Goal: Information Seeking & Learning: Learn about a topic

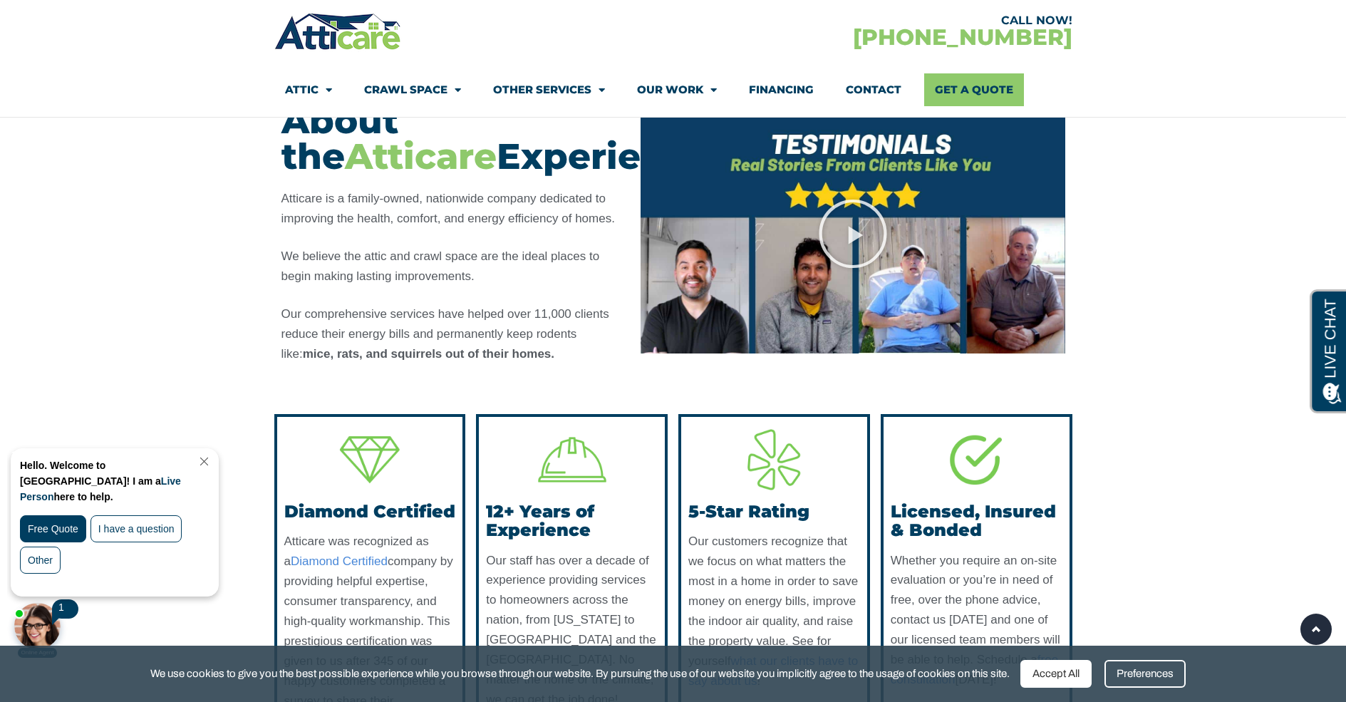
scroll to position [998, 0]
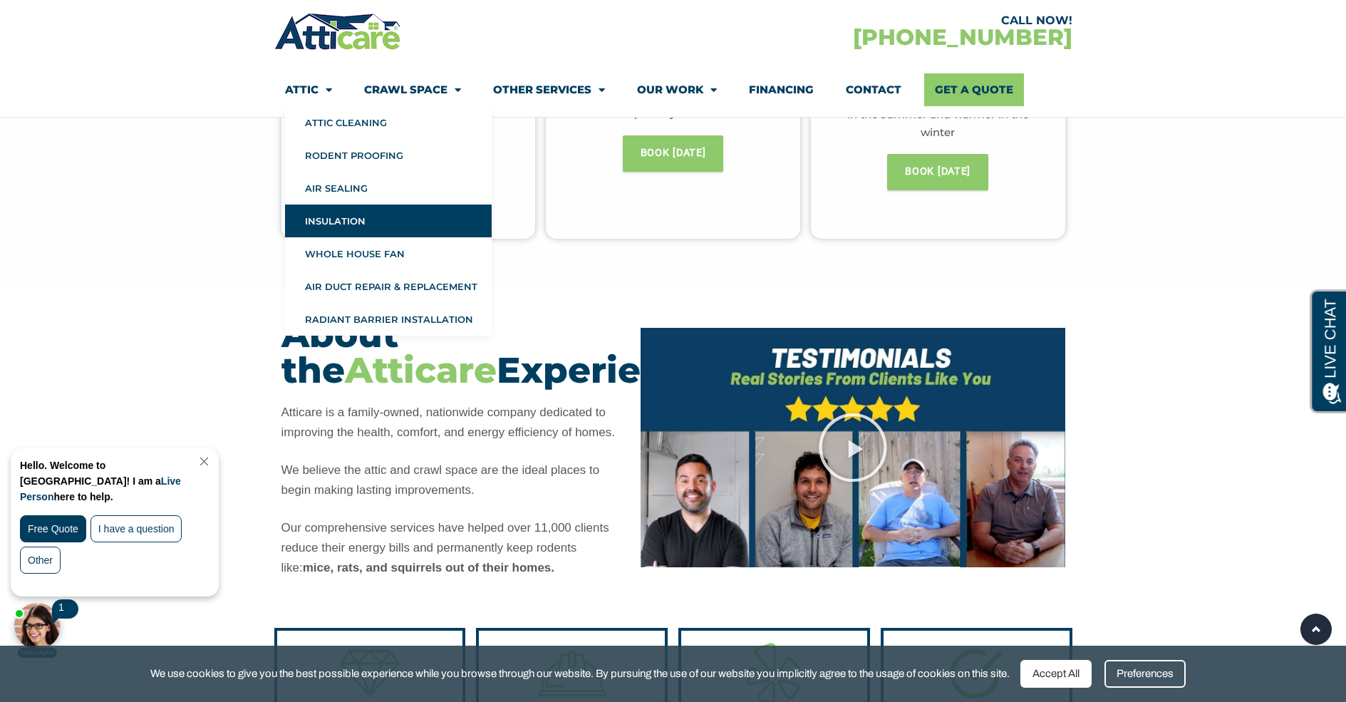
click at [343, 222] on link "Insulation" at bounding box center [388, 221] width 207 height 33
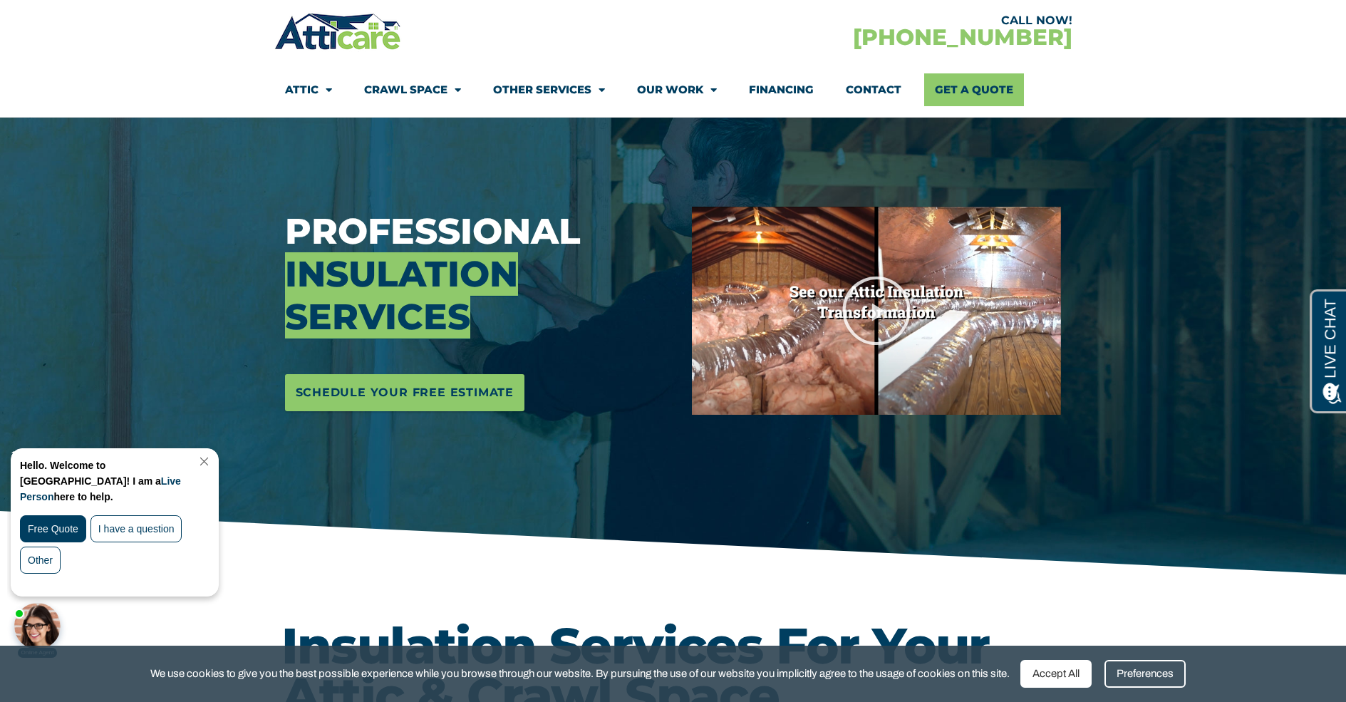
scroll to position [143, 0]
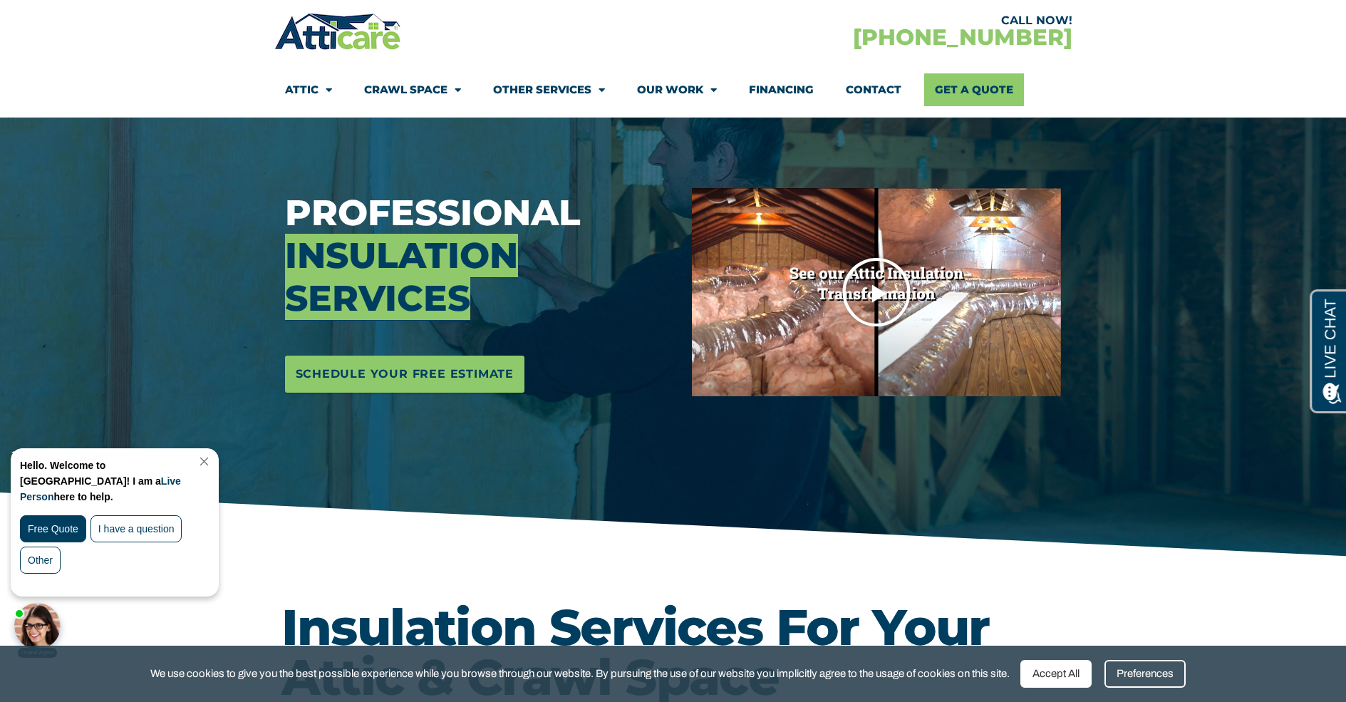
click at [877, 292] on icon "Play Video" at bounding box center [876, 292] width 71 height 71
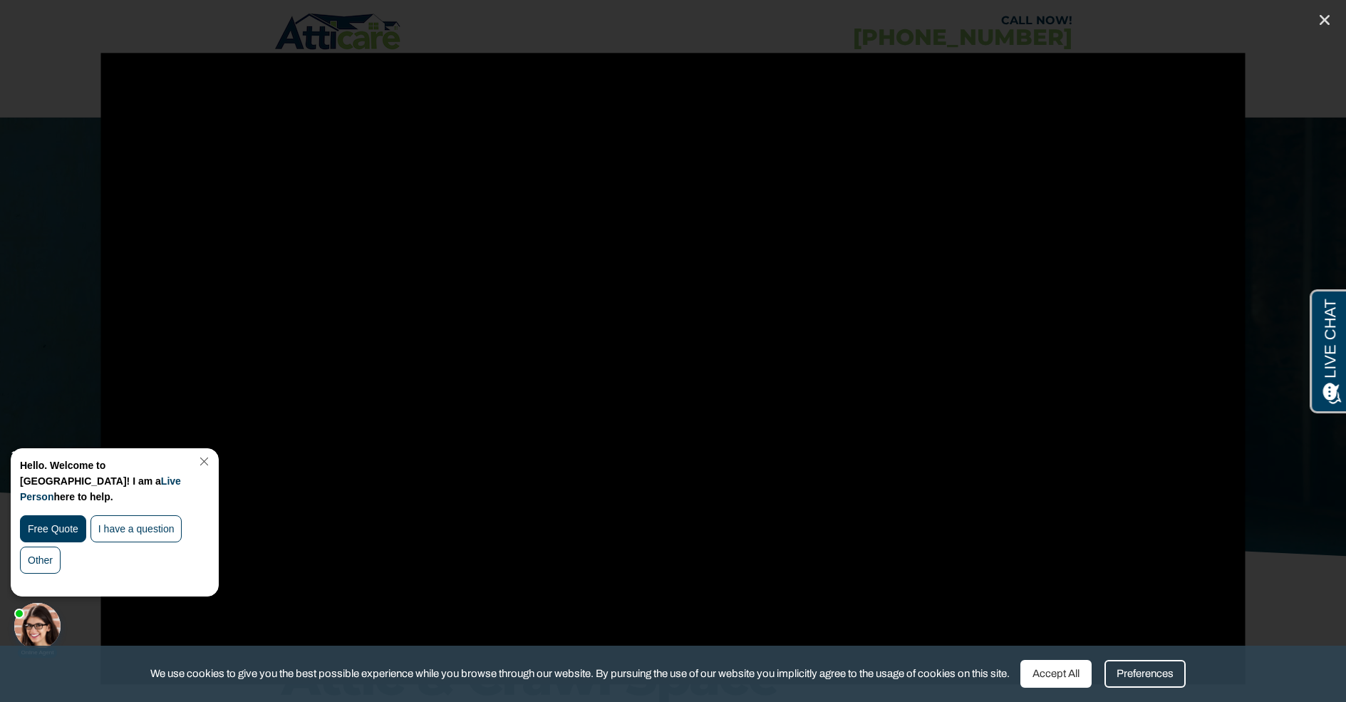
click at [212, 458] on link "Close Chat" at bounding box center [202, 461] width 19 height 11
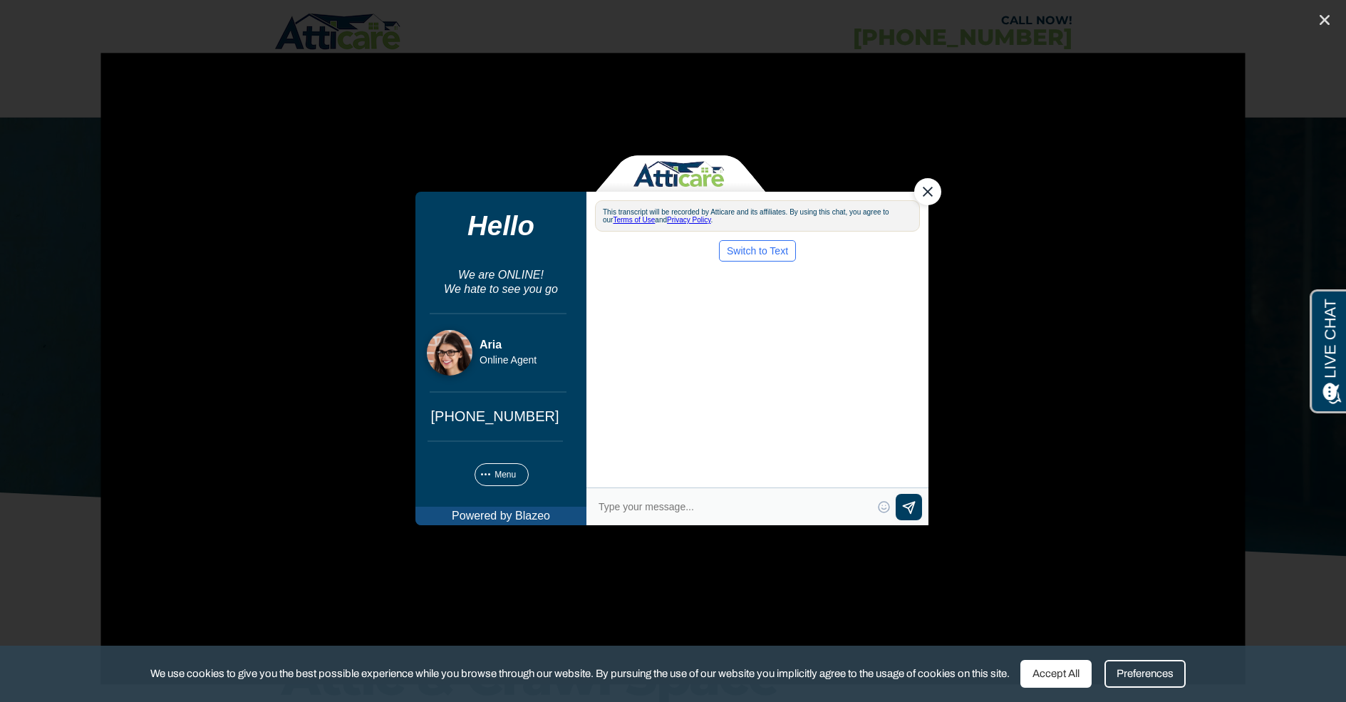
scroll to position [0, 0]
click at [929, 190] on div "Close Chat" at bounding box center [927, 190] width 27 height 27
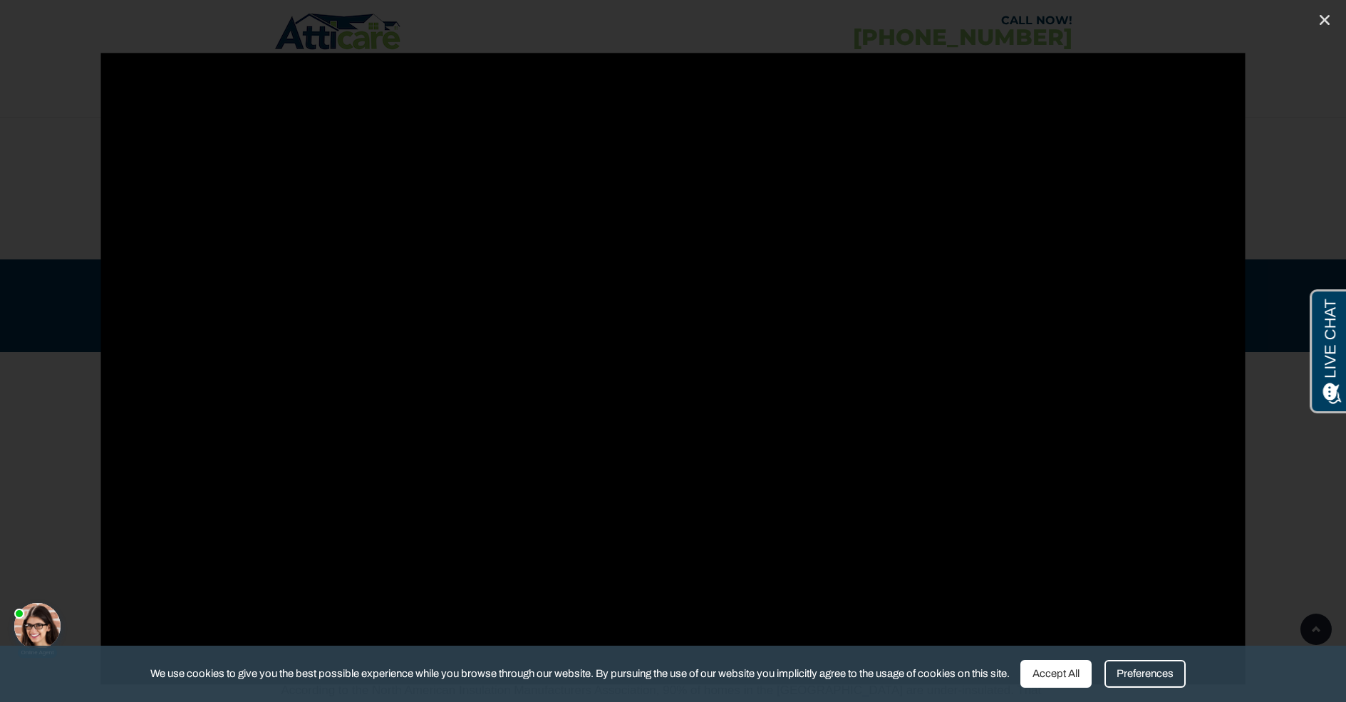
scroll to position [927, 0]
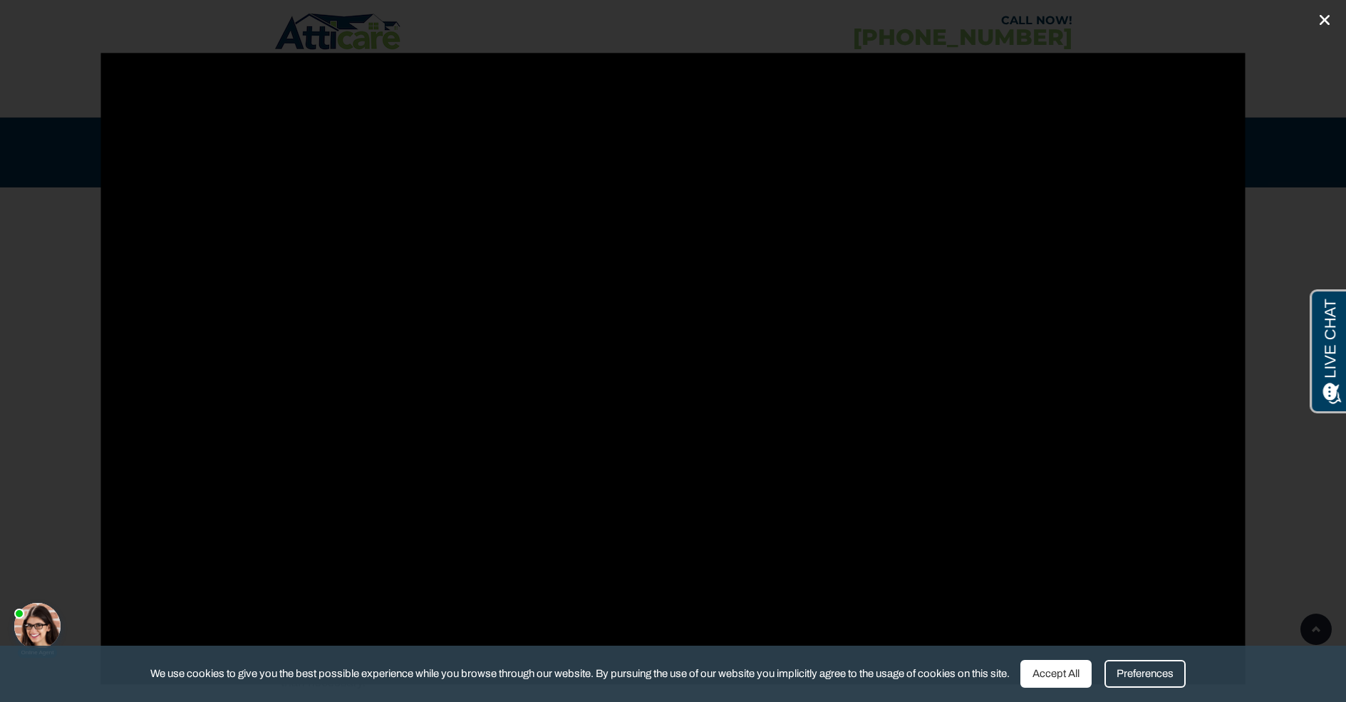
click at [1324, 23] on icon "Close (Esc)" at bounding box center [1325, 20] width 14 height 14
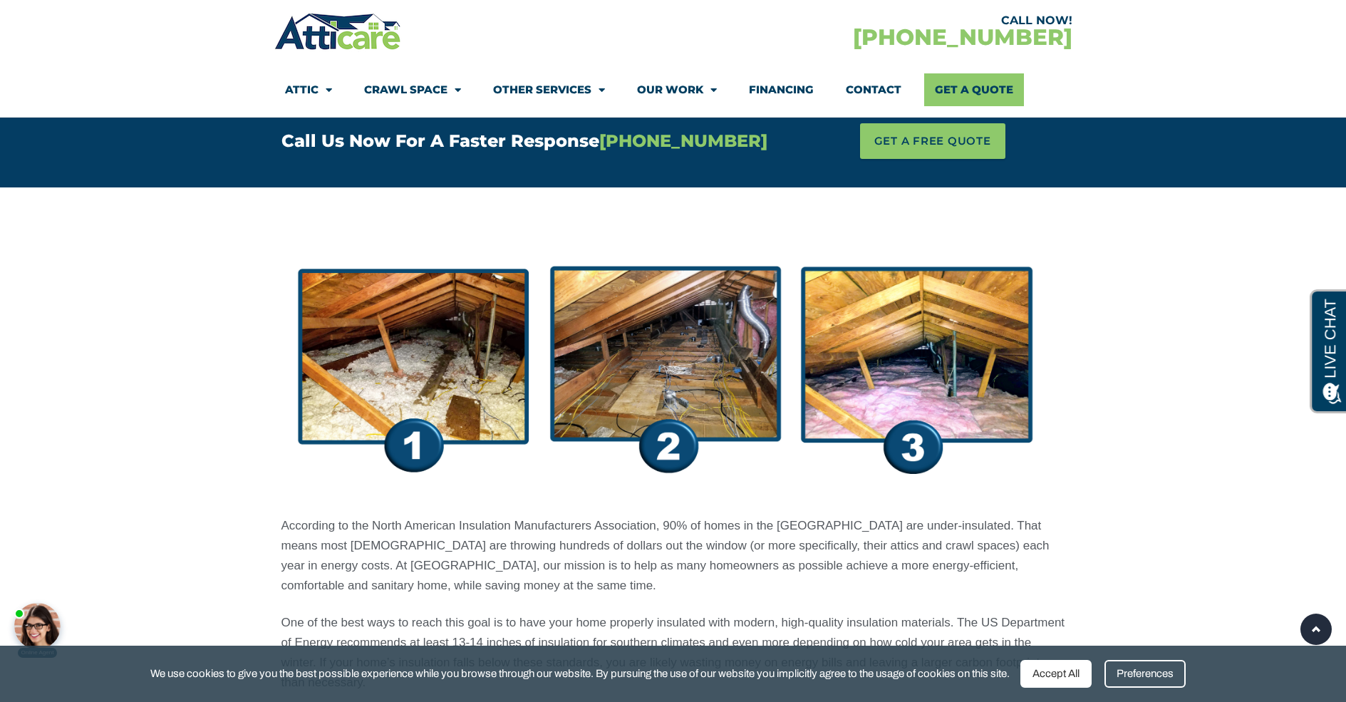
click at [465, 375] on img at bounding box center [674, 365] width 784 height 271
click at [698, 380] on img at bounding box center [674, 365] width 784 height 271
click at [929, 369] on img at bounding box center [674, 365] width 784 height 271
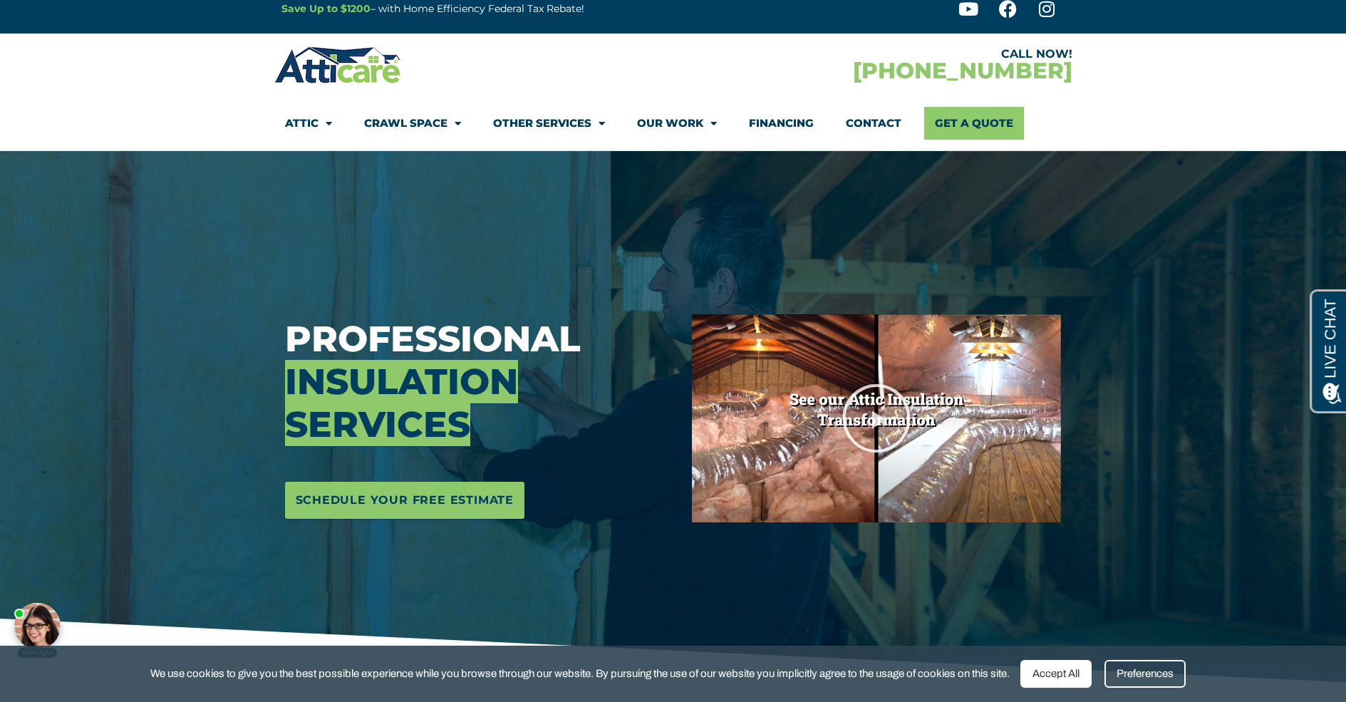
scroll to position [0, 0]
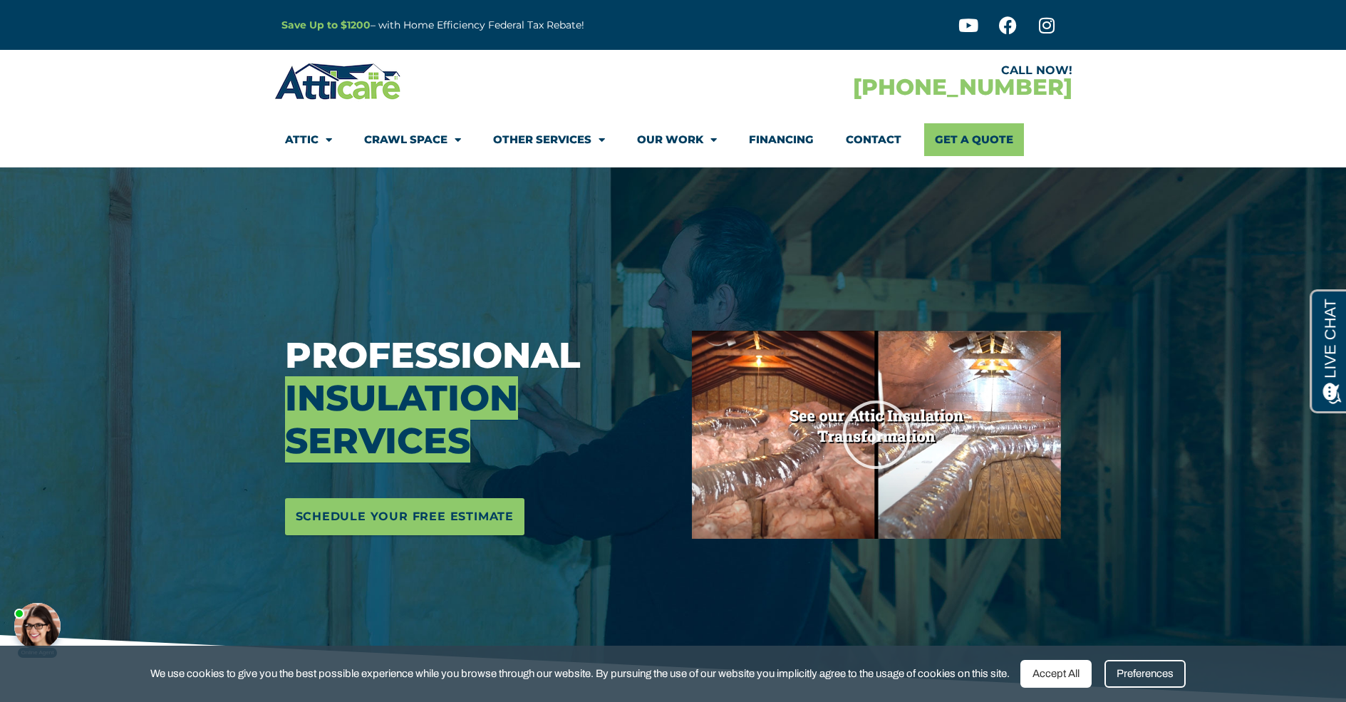
click at [776, 138] on link "Financing" at bounding box center [781, 139] width 65 height 33
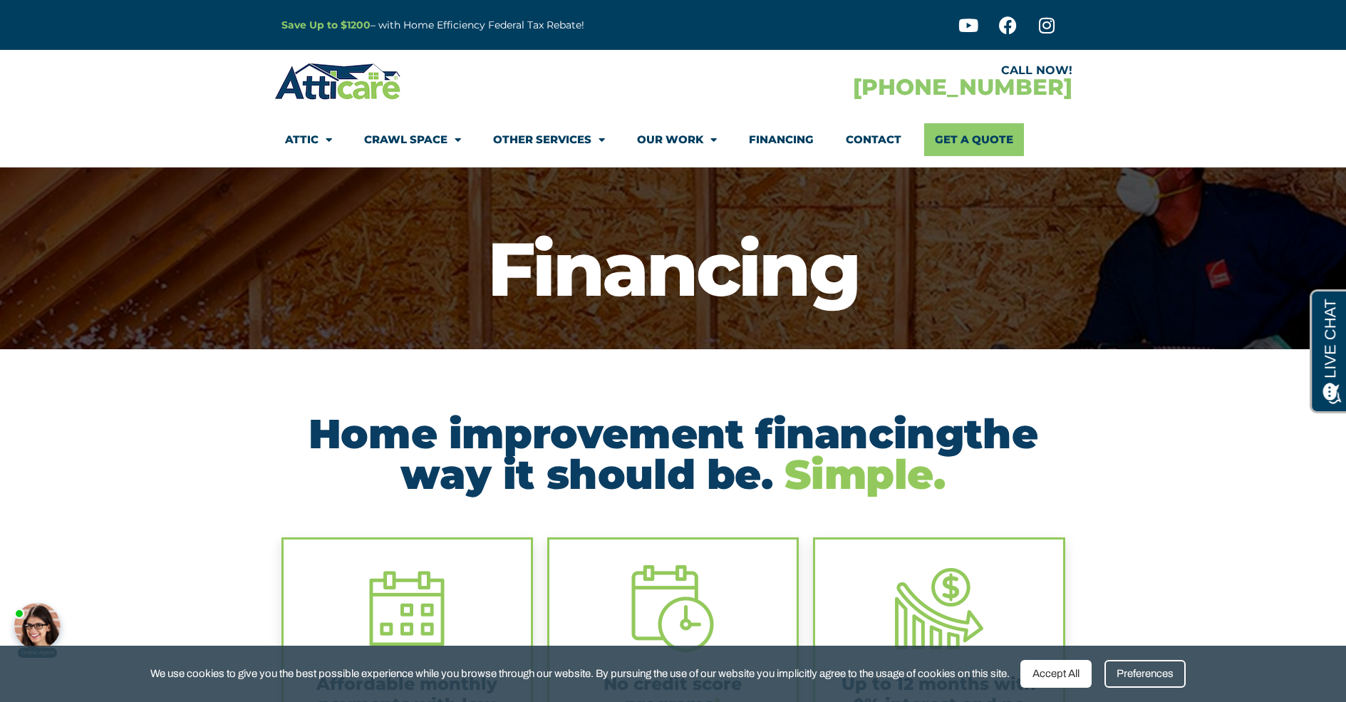
click at [867, 140] on link "Contact" at bounding box center [874, 139] width 56 height 33
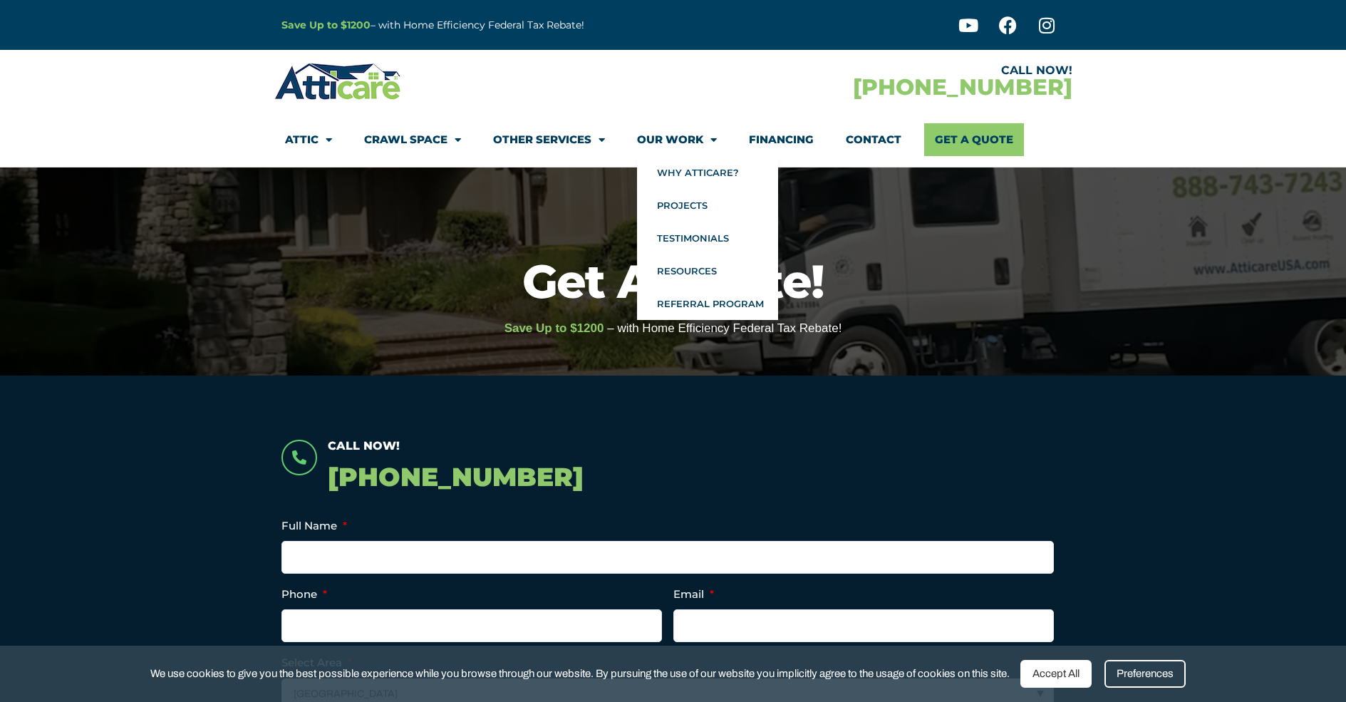
click at [660, 138] on link "Our Work" at bounding box center [677, 139] width 80 height 33
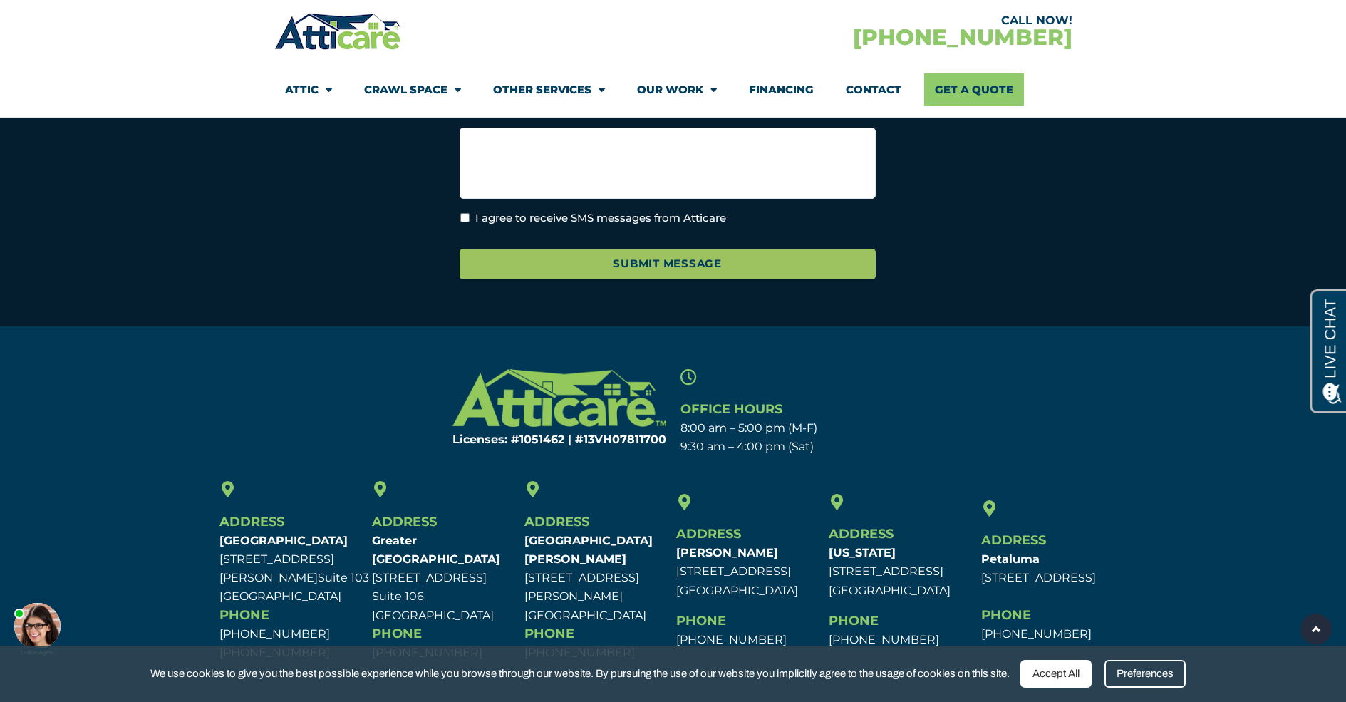
scroll to position [3083, 0]
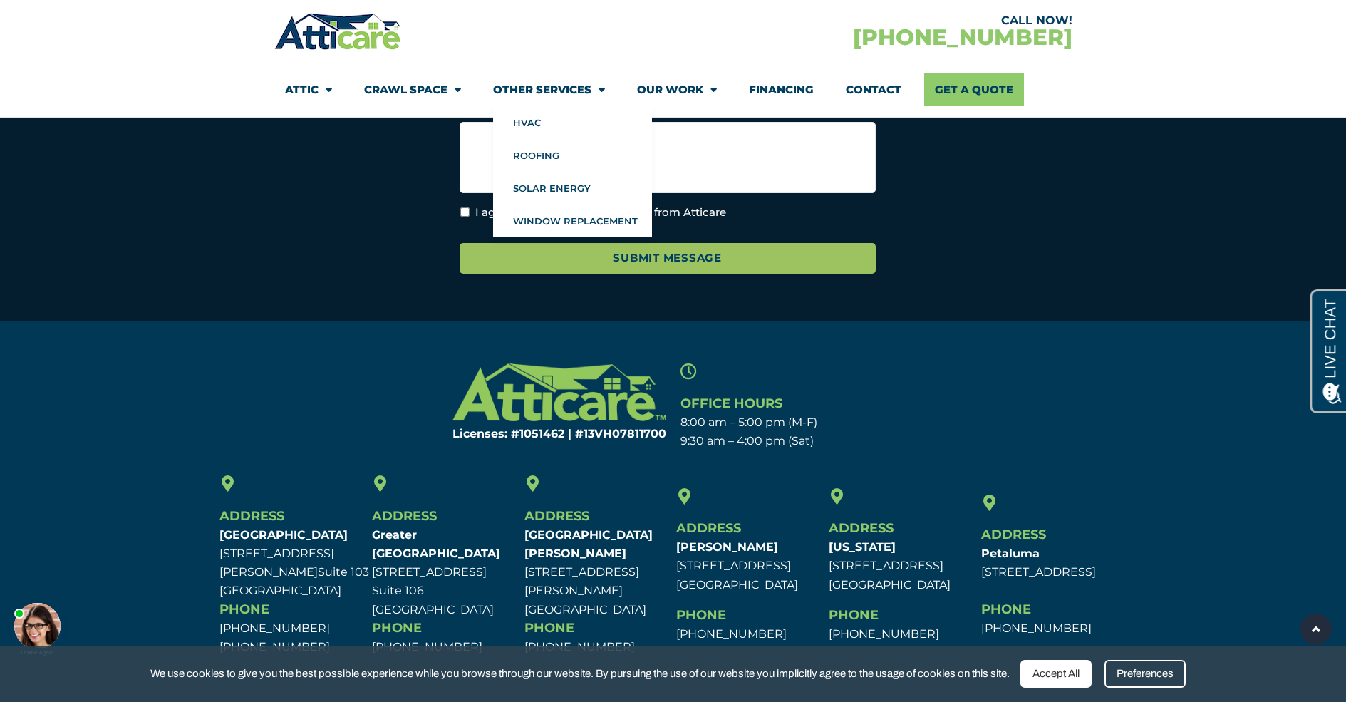
click at [550, 87] on link "Other Services" at bounding box center [549, 89] width 112 height 33
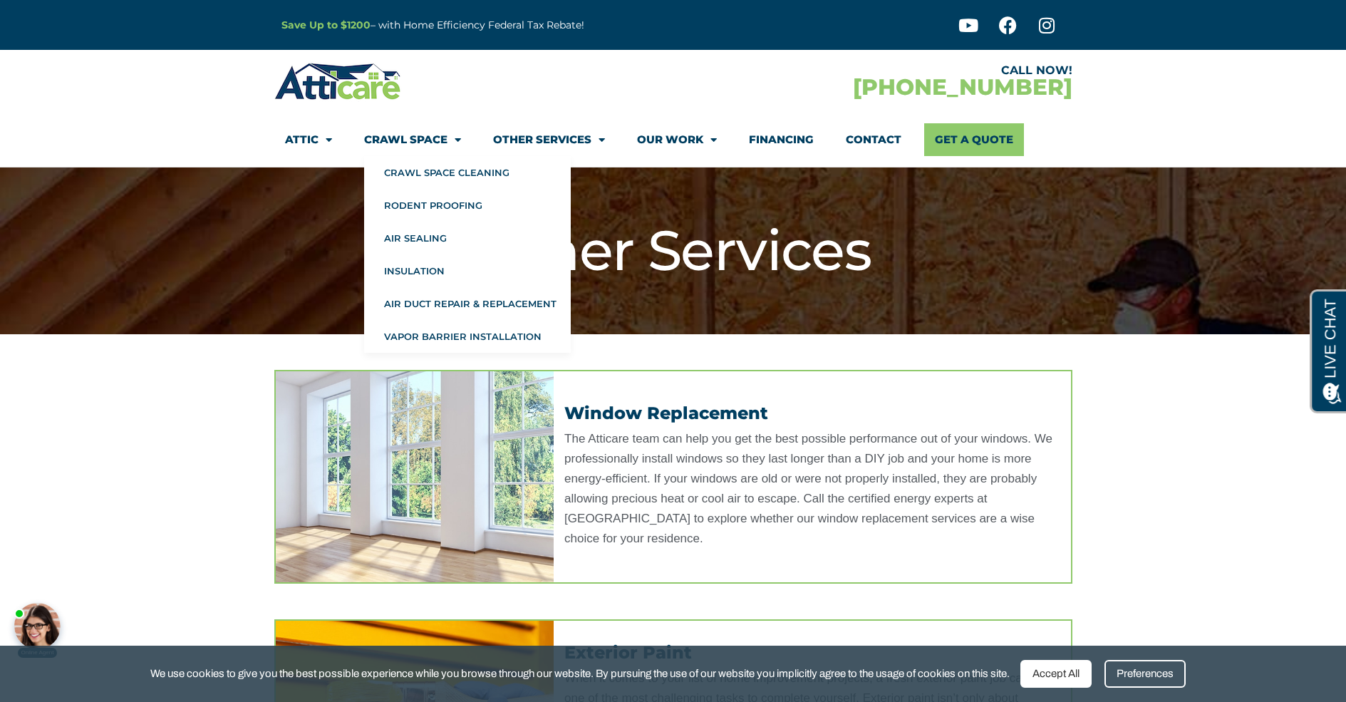
click at [392, 140] on link "Crawl Space" at bounding box center [412, 139] width 97 height 33
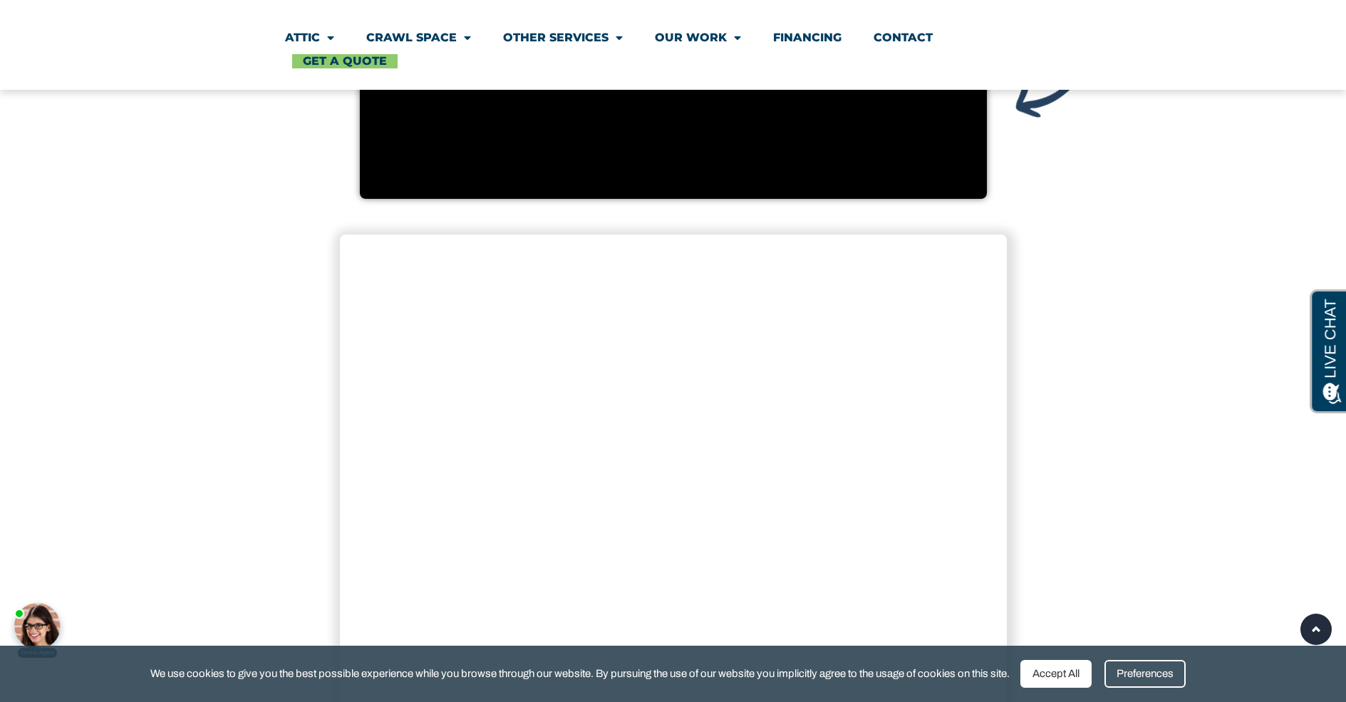
scroll to position [2566, 0]
